Goal: Task Accomplishment & Management: Manage account settings

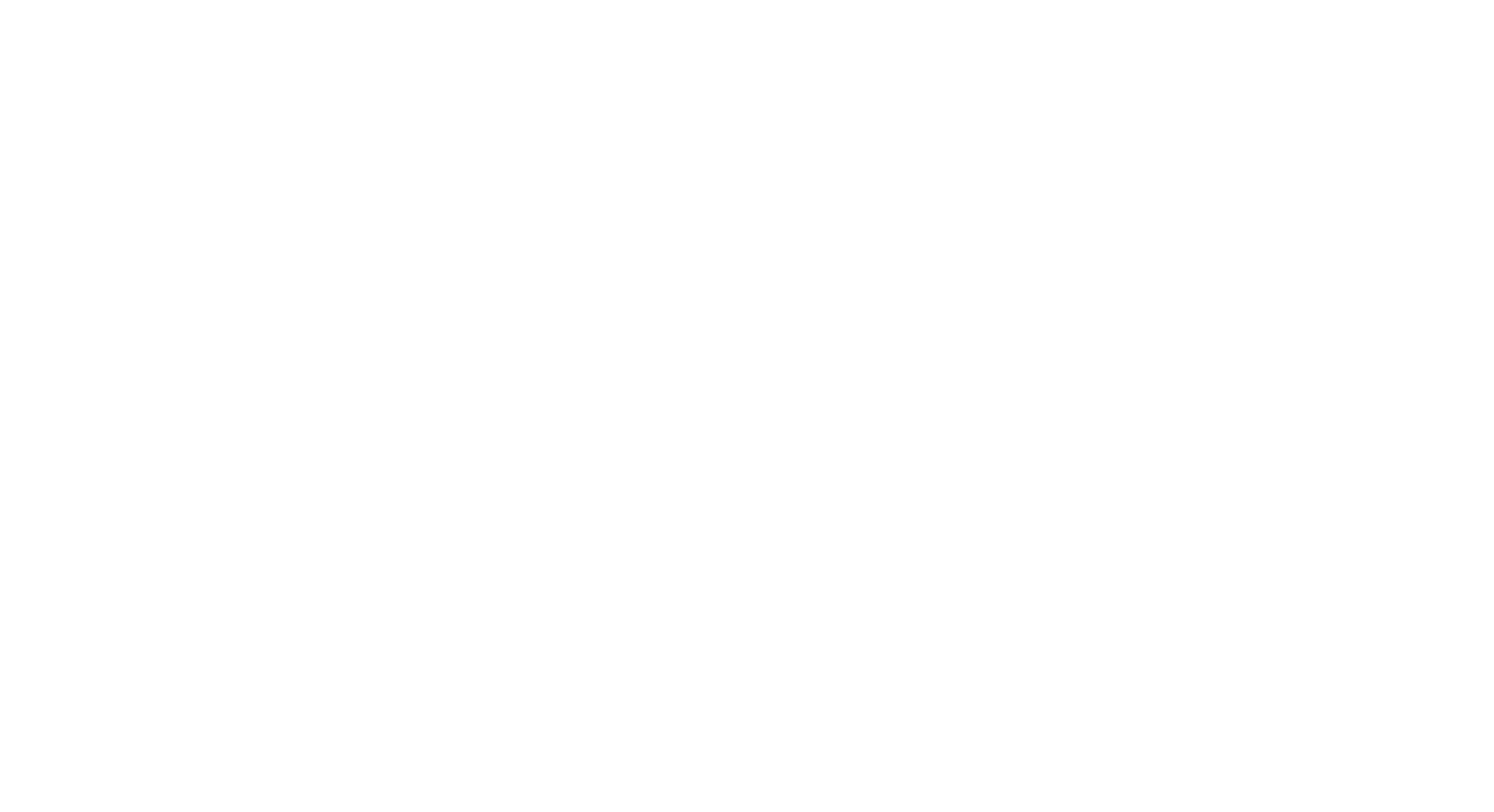
click at [0, 0] on input "text" at bounding box center [0, 0] width 0 height 0
type input "[PERSON_NAME][EMAIL_ADDRESS][DOMAIN_NAME]"
click at [0, 0] on input "Sign In" at bounding box center [0, 0] width 0 height 0
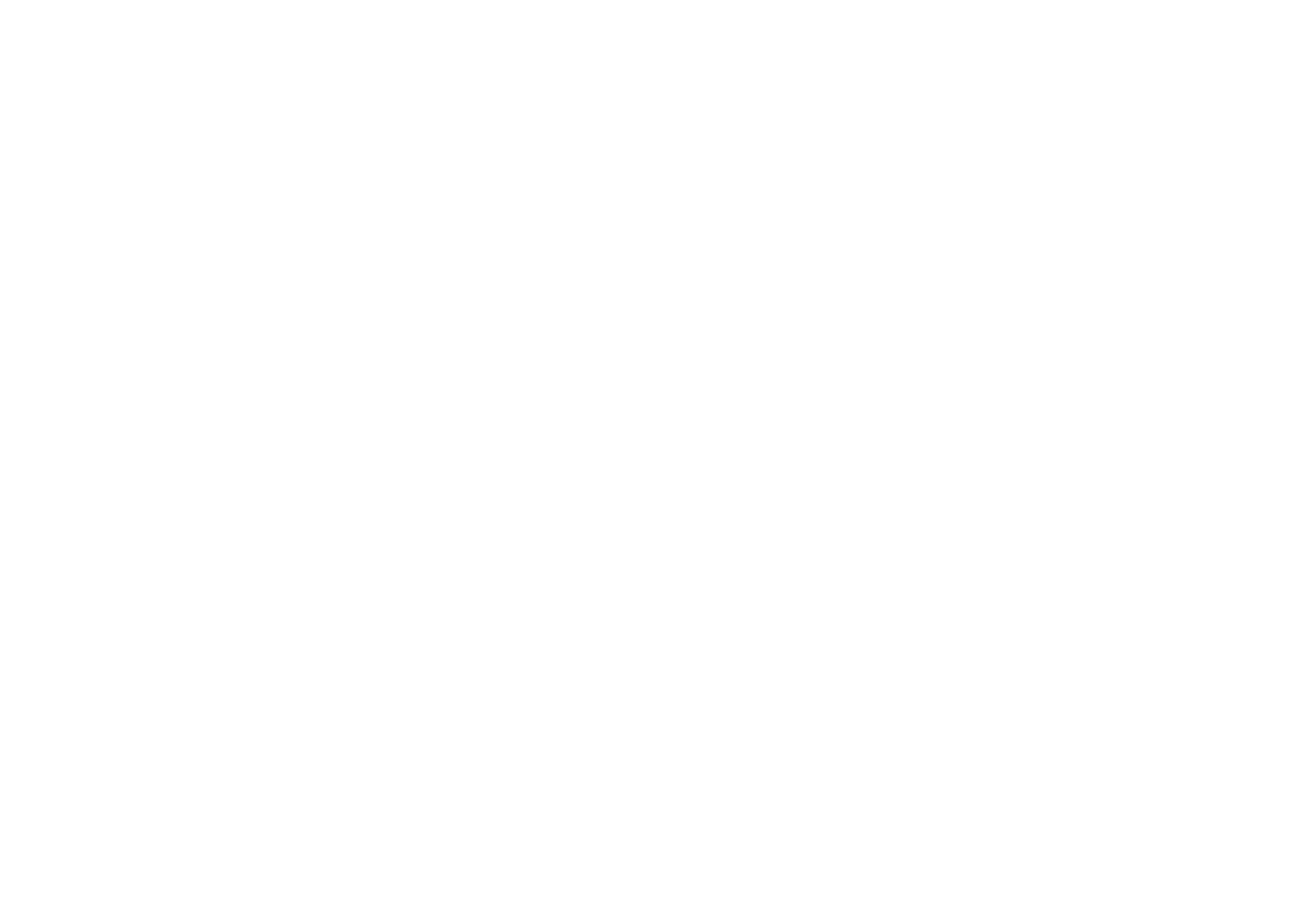
click at [0, 0] on input "text" at bounding box center [0, 0] width 0 height 0
type input "[PERSON_NAME][EMAIL_ADDRESS][DOMAIN_NAME]"
click at [0, 0] on input "Sign In" at bounding box center [0, 0] width 0 height 0
